Goal: Check status: Check status

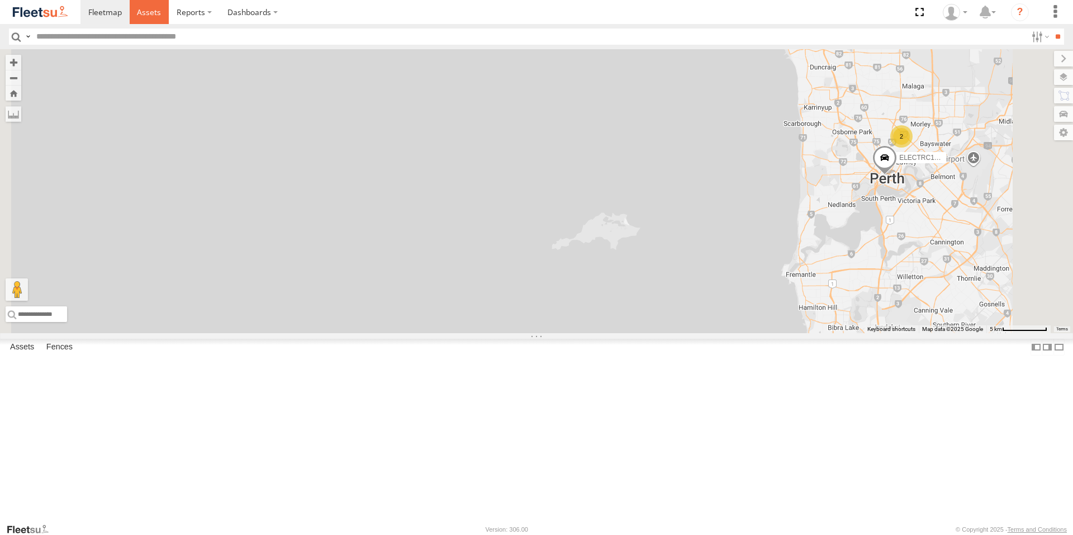
click at [163, 8] on link at bounding box center [150, 12] width 40 height 24
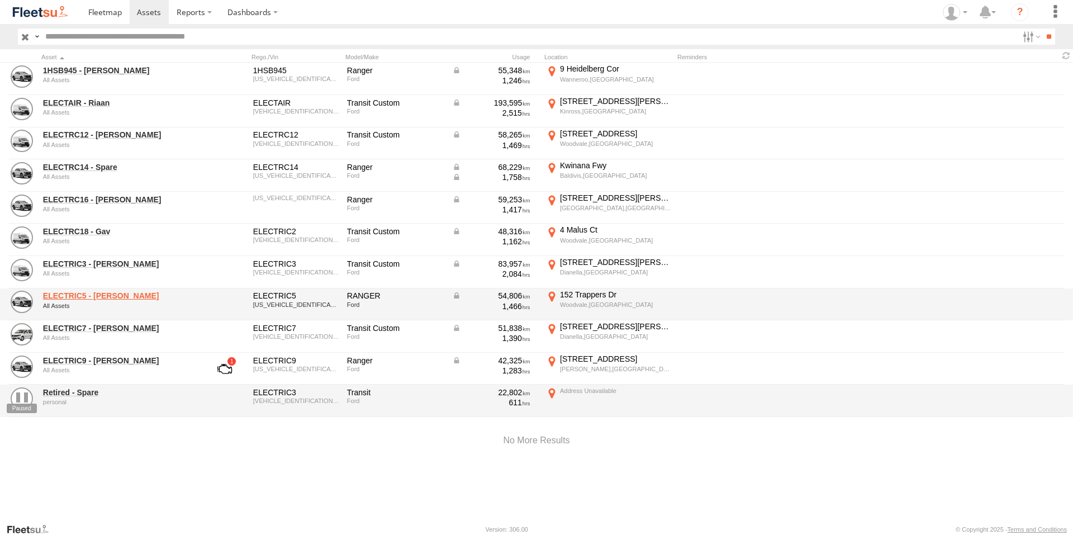
click at [82, 292] on link "ELECTRIC5 - George" at bounding box center [119, 295] width 153 height 10
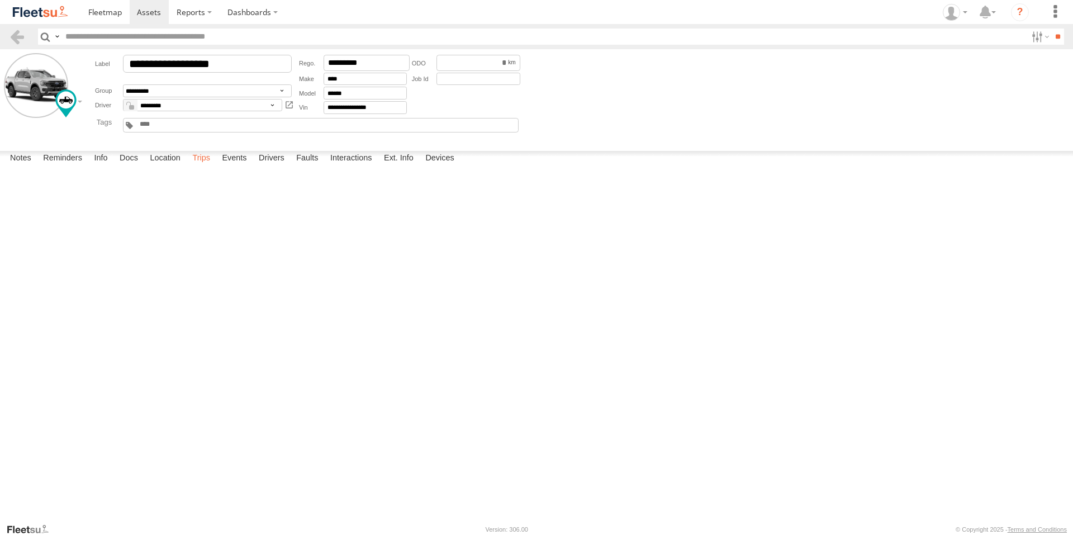
click at [211, 166] on label "Trips" at bounding box center [201, 159] width 29 height 16
click at [154, 10] on span at bounding box center [149, 12] width 24 height 11
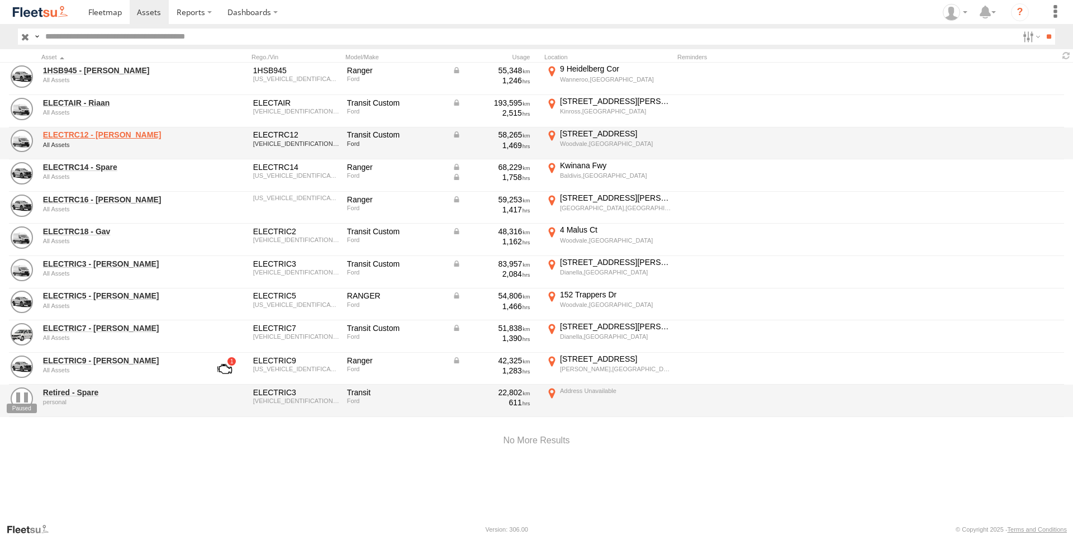
click at [87, 131] on link "ELECTRC12 - Harry" at bounding box center [119, 135] width 153 height 10
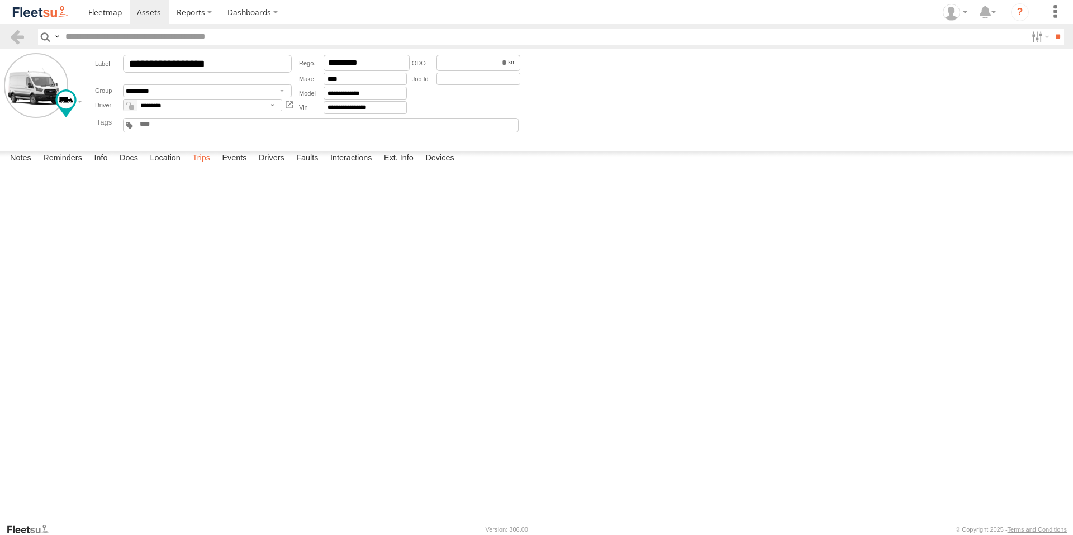
click at [209, 166] on label "Trips" at bounding box center [201, 159] width 29 height 16
click at [0, 0] on div "[STREET_ADDRESS]" at bounding box center [0, 0] width 0 height 0
drag, startPoint x: 562, startPoint y: 375, endPoint x: 563, endPoint y: 330, distance: 45.8
click at [0, 0] on div at bounding box center [0, 0] width 0 height 0
click at [0, 0] on label "×" at bounding box center [0, 0] width 0 height 0
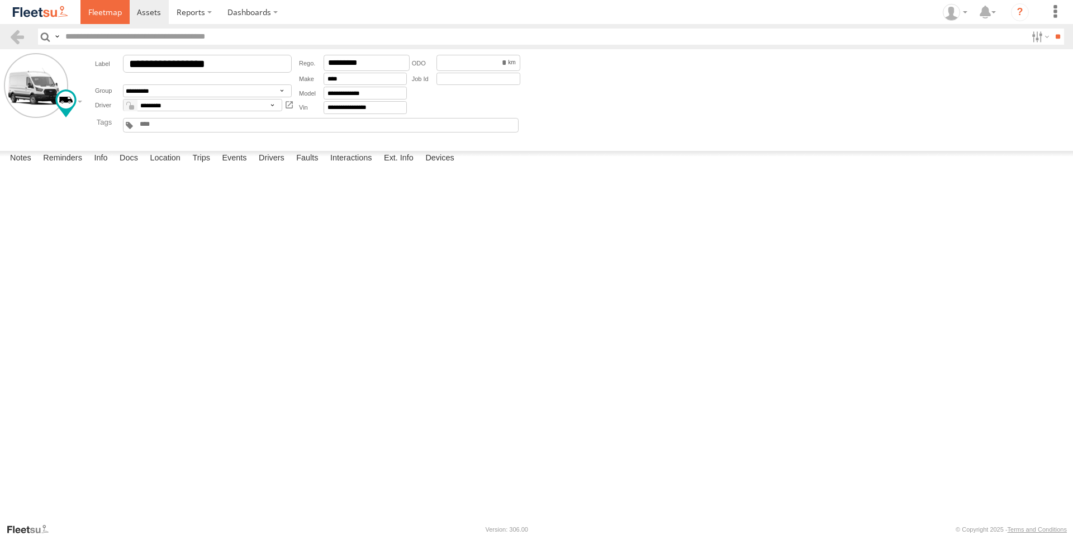
click at [96, 11] on span at bounding box center [105, 12] width 34 height 11
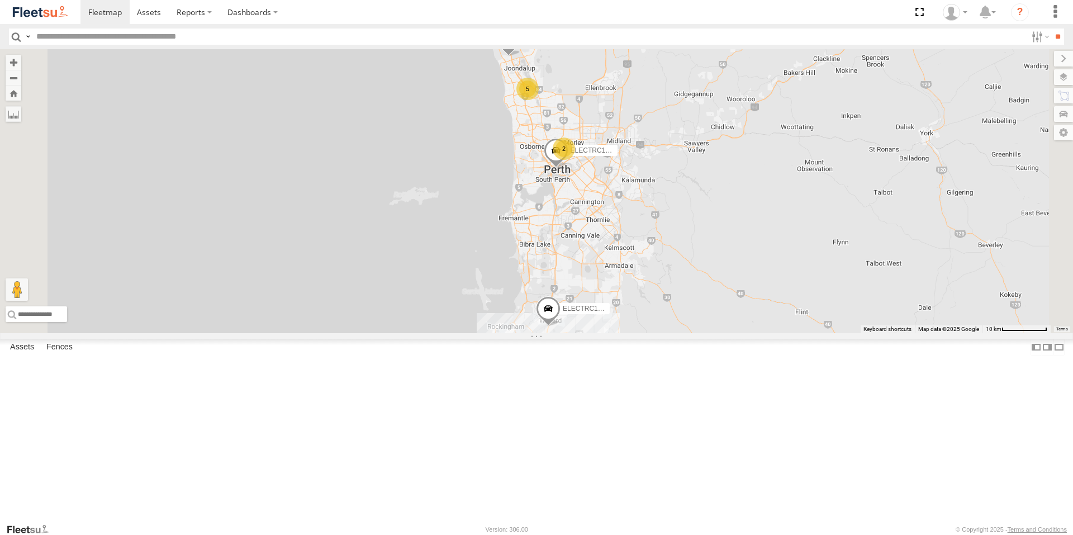
click at [0, 0] on div "ELECTRC12 - [PERSON_NAME]" at bounding box center [0, 0] width 0 height 0
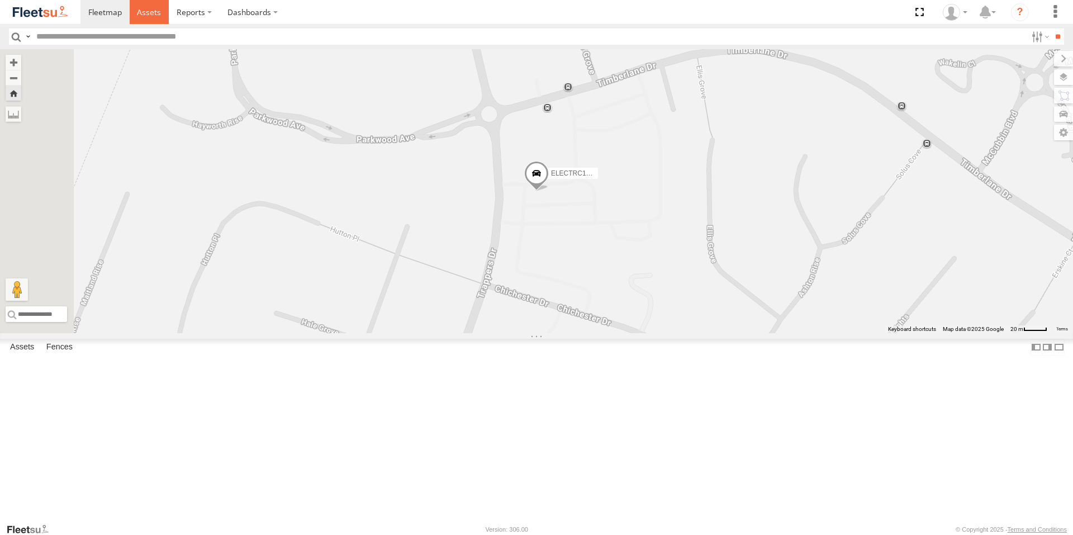
drag, startPoint x: 150, startPoint y: 3, endPoint x: 156, endPoint y: 12, distance: 11.3
click at [150, 3] on link at bounding box center [150, 12] width 40 height 24
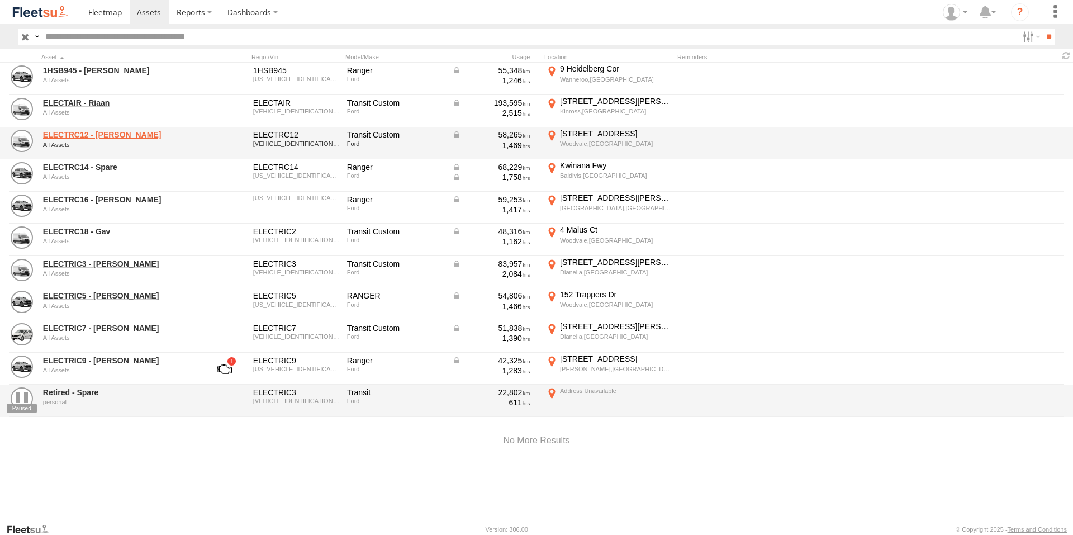
click at [106, 131] on link "ELECTRC12 - [PERSON_NAME]" at bounding box center [119, 135] width 153 height 10
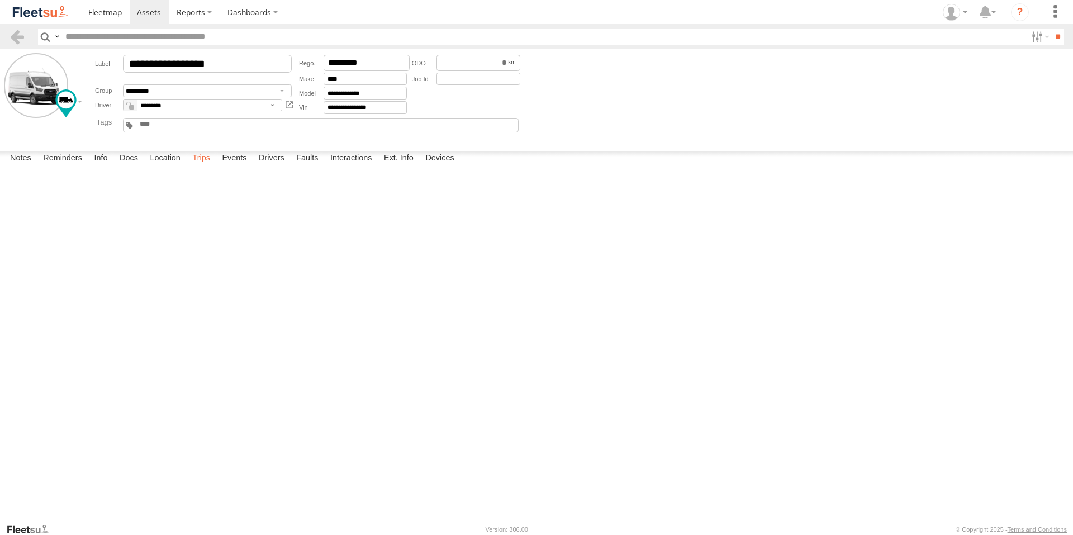
click at [208, 166] on label "Trips" at bounding box center [201, 159] width 29 height 16
click at [0, 0] on div "Lowick Rd" at bounding box center [0, 0] width 0 height 0
drag, startPoint x: 334, startPoint y: 247, endPoint x: 388, endPoint y: 318, distance: 89.3
click at [0, 0] on div at bounding box center [0, 0] width 0 height 0
drag, startPoint x: 354, startPoint y: 294, endPoint x: 518, endPoint y: 258, distance: 168.8
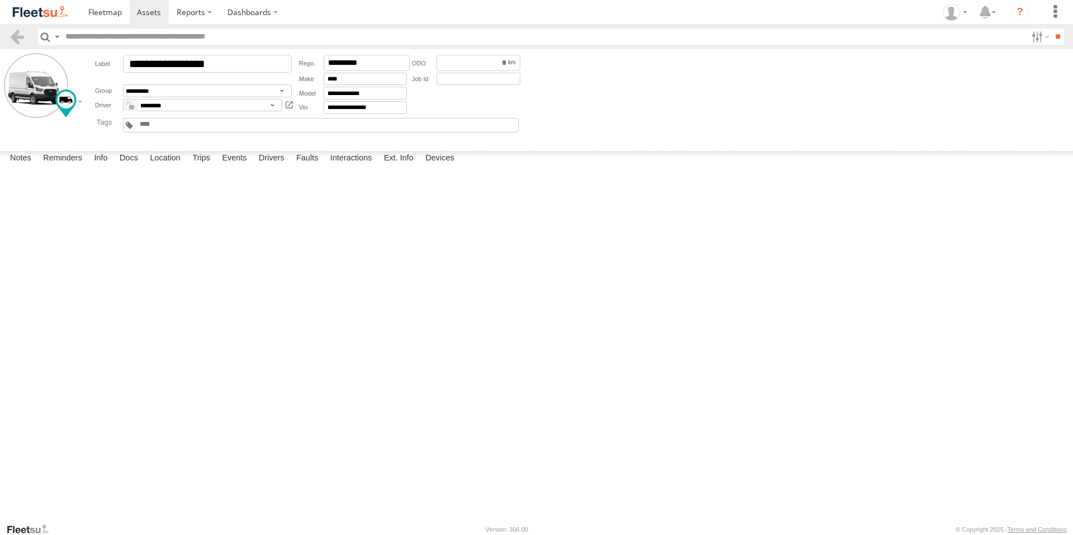
click at [0, 0] on div at bounding box center [0, 0] width 0 height 0
drag, startPoint x: 561, startPoint y: 301, endPoint x: 523, endPoint y: 284, distance: 41.5
click at [0, 0] on div at bounding box center [0, 0] width 0 height 0
drag, startPoint x: 492, startPoint y: 318, endPoint x: 487, endPoint y: 323, distance: 6.3
click at [0, 0] on div at bounding box center [0, 0] width 0 height 0
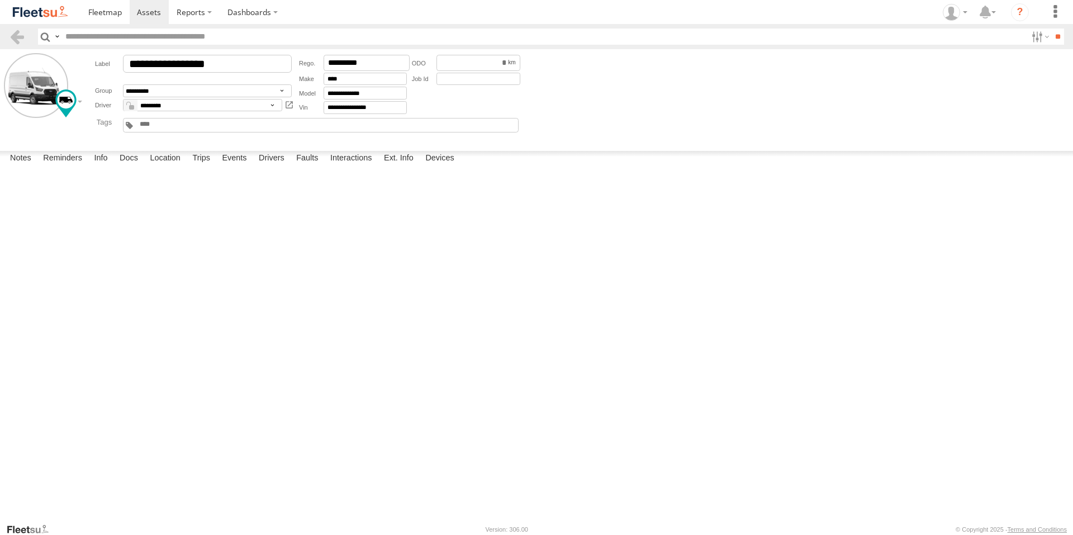
drag, startPoint x: 526, startPoint y: 346, endPoint x: 506, endPoint y: 274, distance: 74.8
click at [0, 0] on div at bounding box center [0, 0] width 0 height 0
drag, startPoint x: 717, startPoint y: 236, endPoint x: 582, endPoint y: 318, distance: 158.2
click at [0, 0] on div at bounding box center [0, 0] width 0 height 0
drag, startPoint x: 749, startPoint y: 403, endPoint x: 709, endPoint y: 324, distance: 88.4
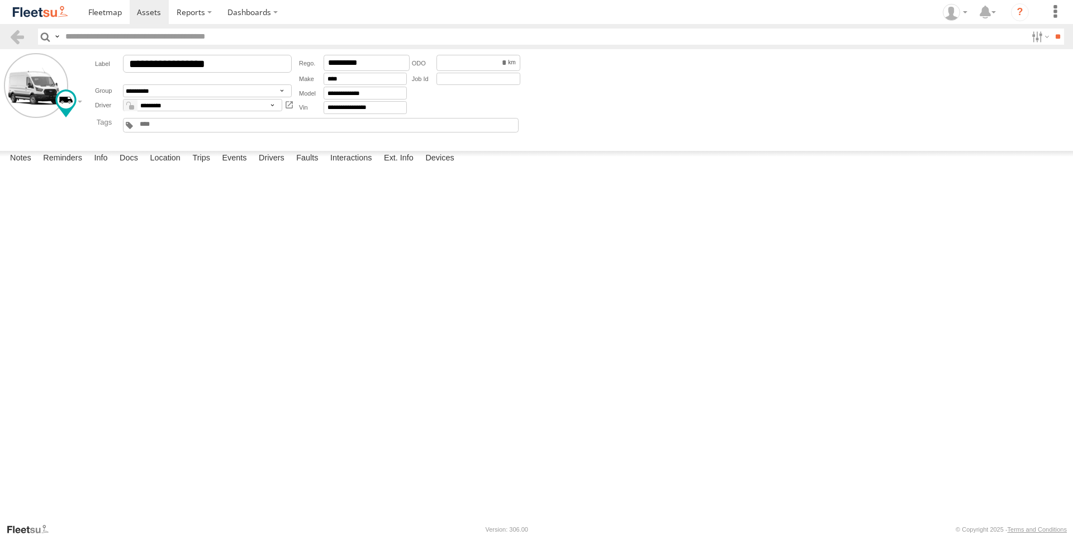
click at [0, 0] on div at bounding box center [0, 0] width 0 height 0
click at [0, 0] on div "Location Details ×" at bounding box center [0, 0] width 0 height 0
click at [0, 0] on label "×" at bounding box center [0, 0] width 0 height 0
click at [823, 103] on form "**********" at bounding box center [536, 97] width 1065 height 89
click at [958, 13] on icon at bounding box center [950, 12] width 17 height 17
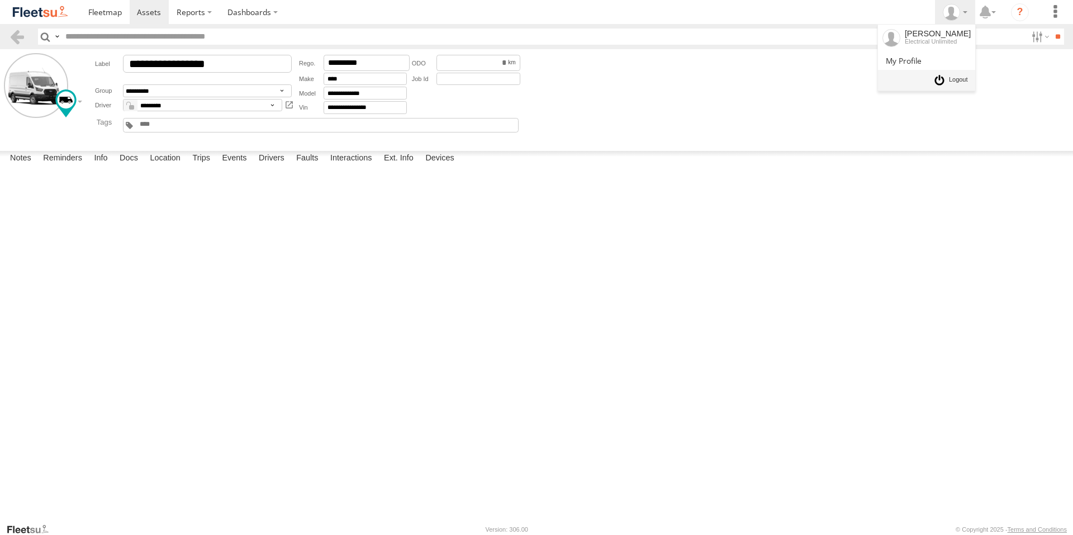
click at [960, 80] on span at bounding box center [958, 80] width 19 height 12
